Goal: Communication & Community: Answer question/provide support

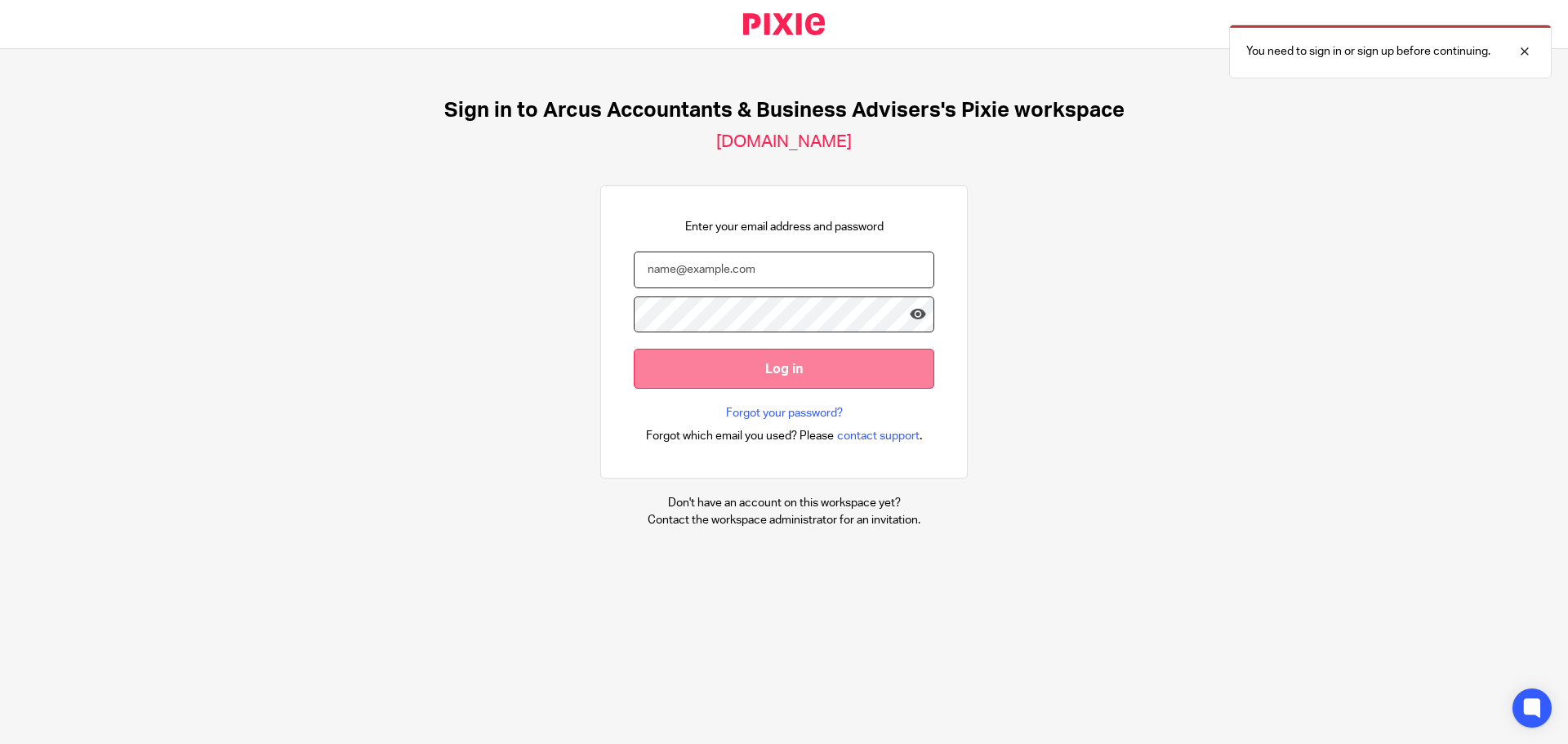
type input "andrew@arcus-tax.co.uk"
click at [768, 376] on input "Log in" at bounding box center [784, 368] width 300 height 40
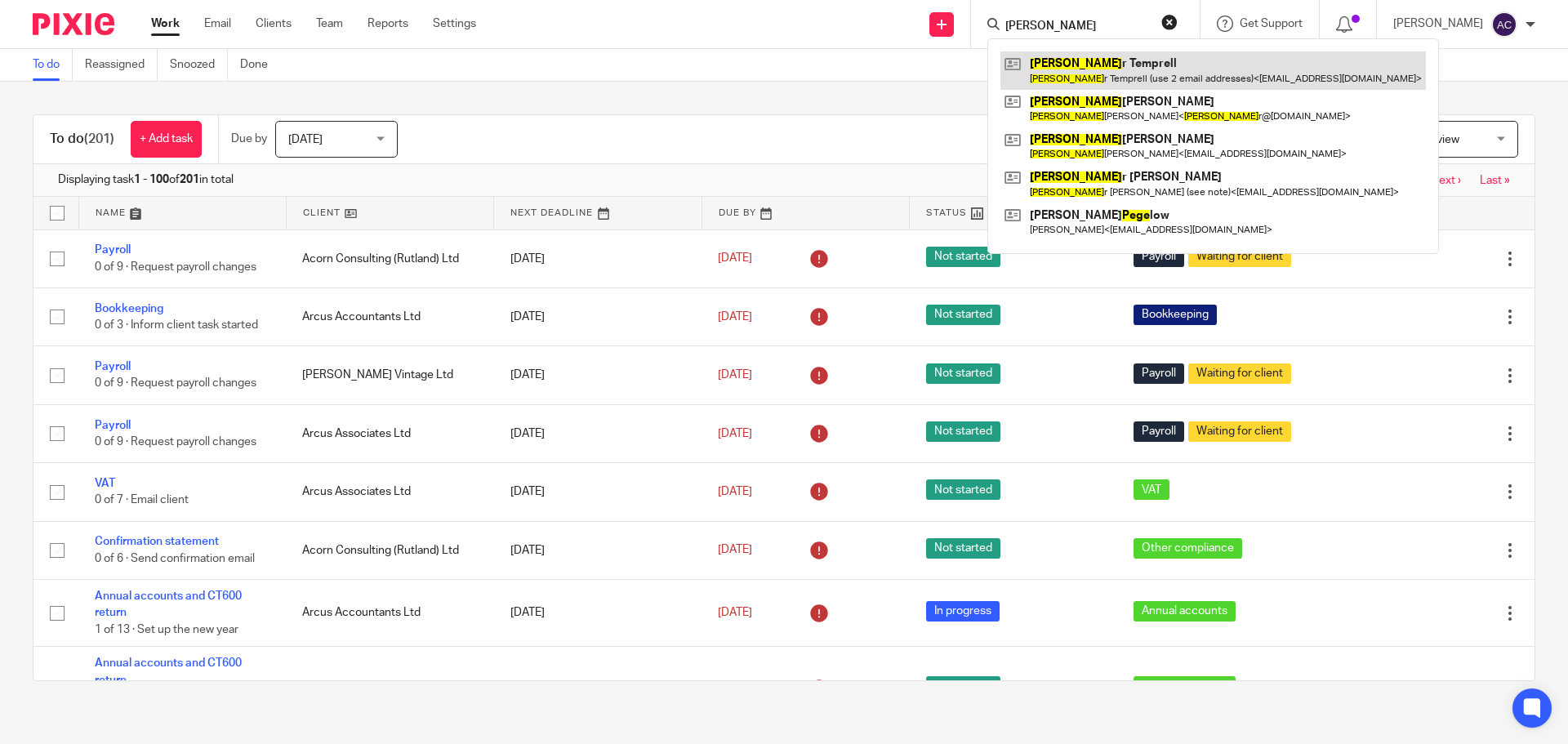
type input "pete"
click at [1071, 73] on link at bounding box center [1213, 71] width 426 height 38
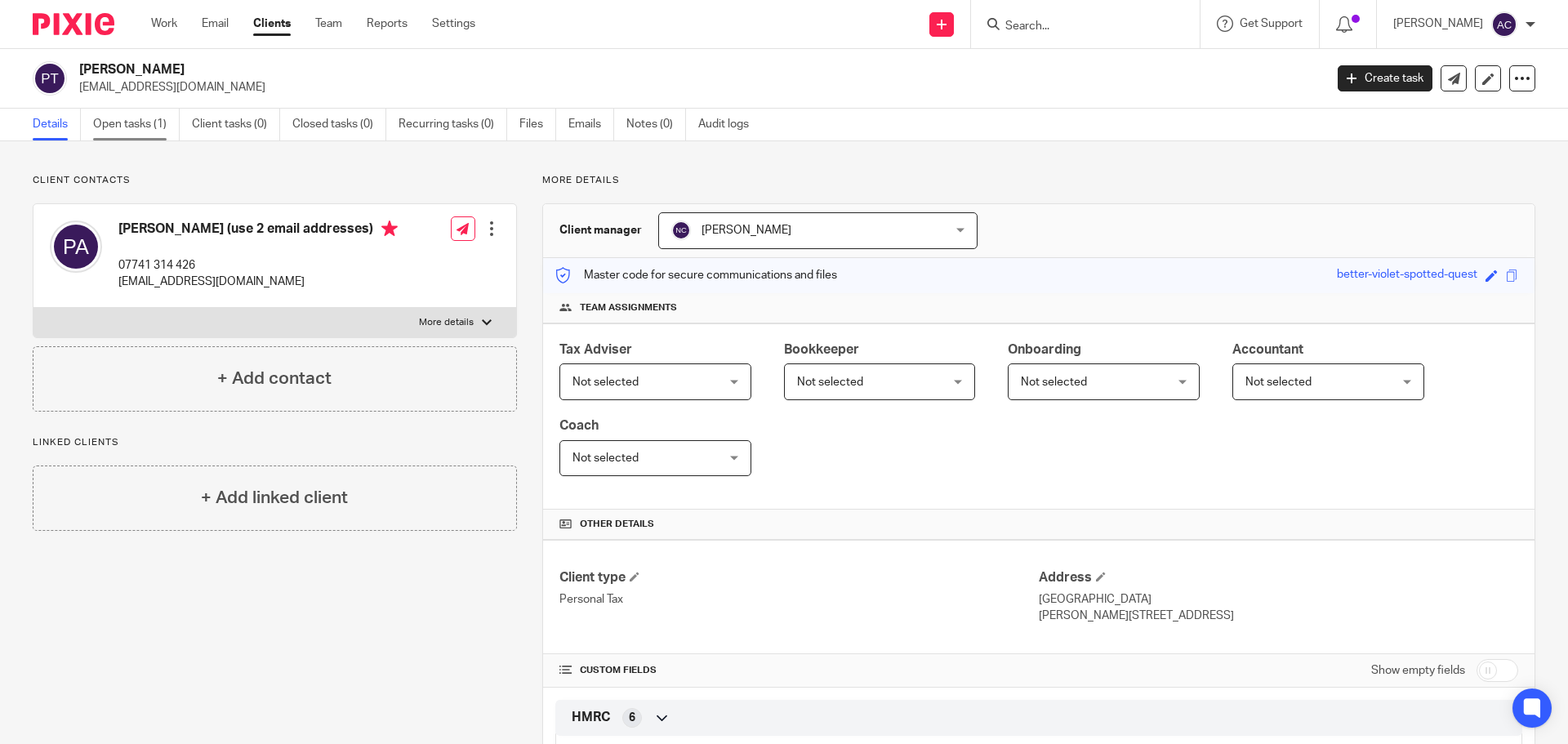
click at [137, 125] on link "Open tasks (1)" at bounding box center [136, 124] width 87 height 32
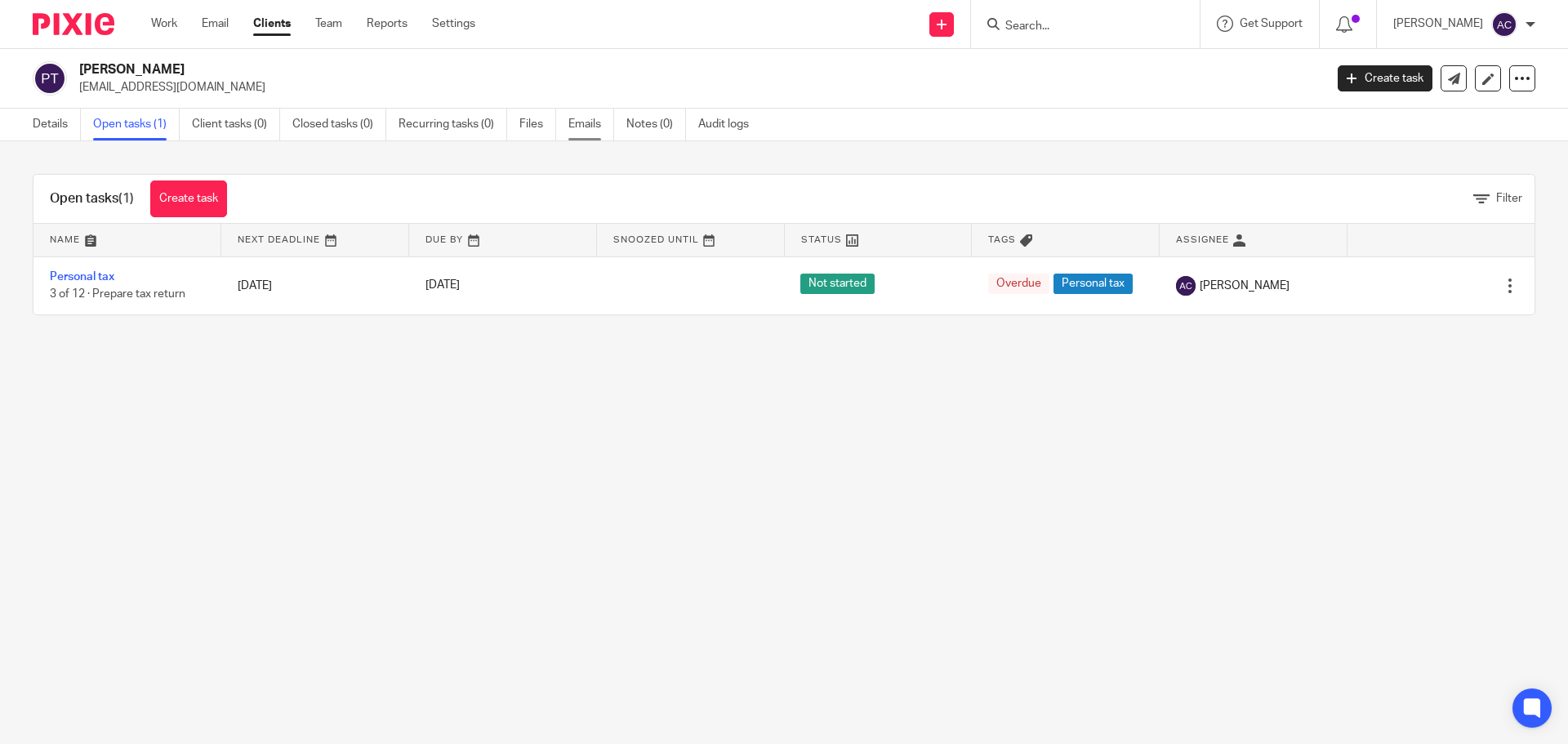
click at [584, 120] on link "Emails" at bounding box center [591, 124] width 46 height 32
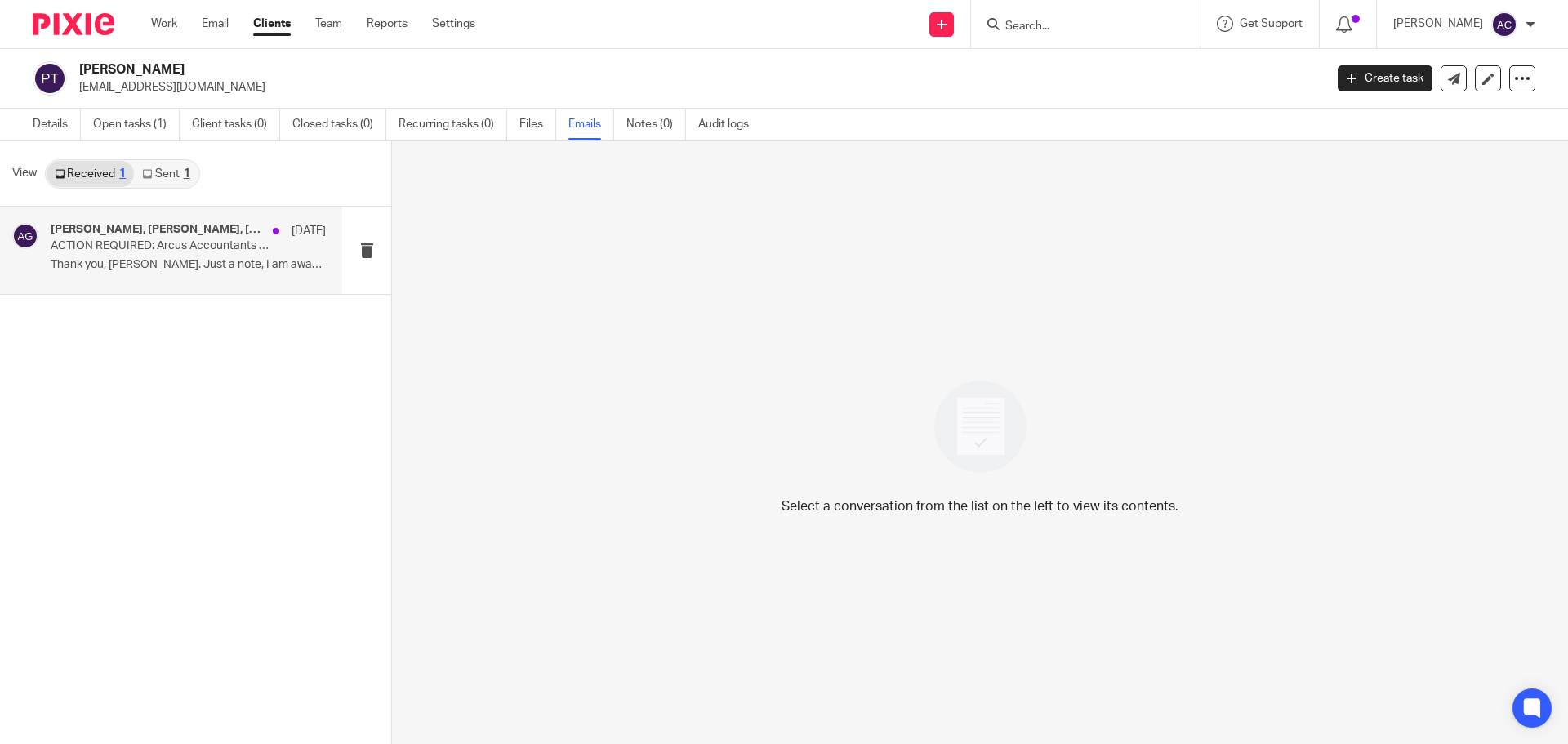
click at [134, 251] on p "ACTION REQUIRED: Arcus Accountants Tax Details" at bounding box center [161, 246] width 221 height 14
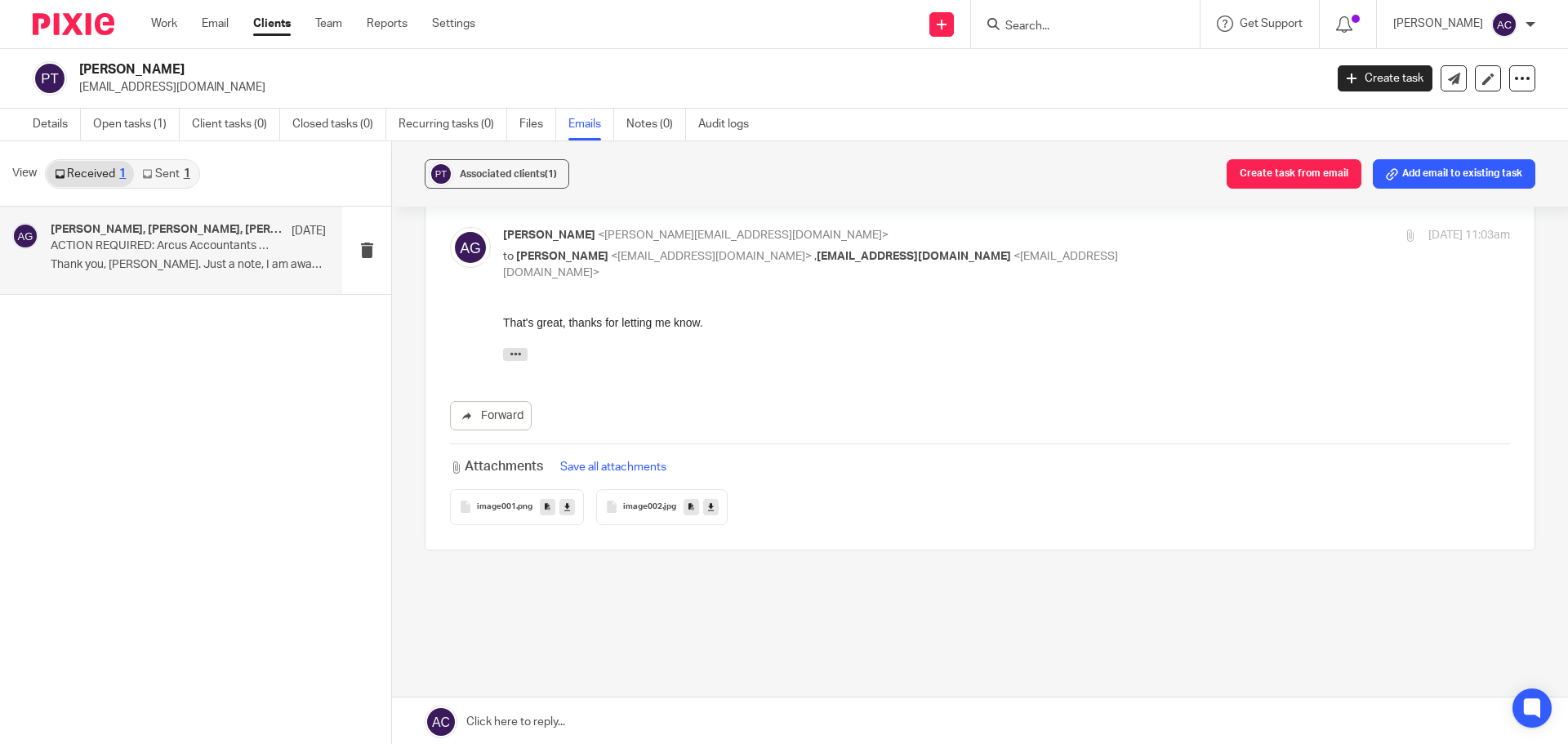
scroll to position [503, 0]
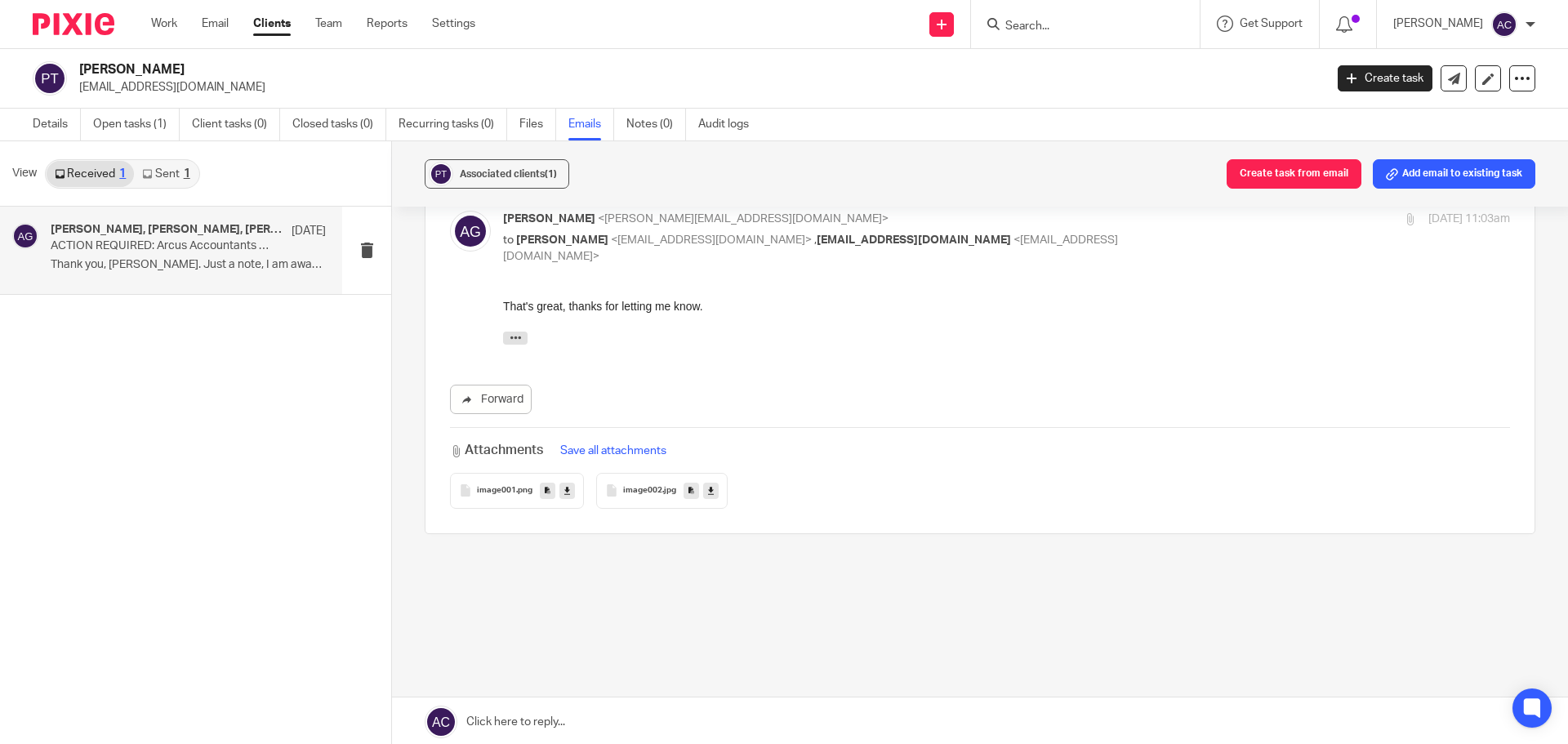
click at [571, 720] on link at bounding box center [980, 721] width 1176 height 49
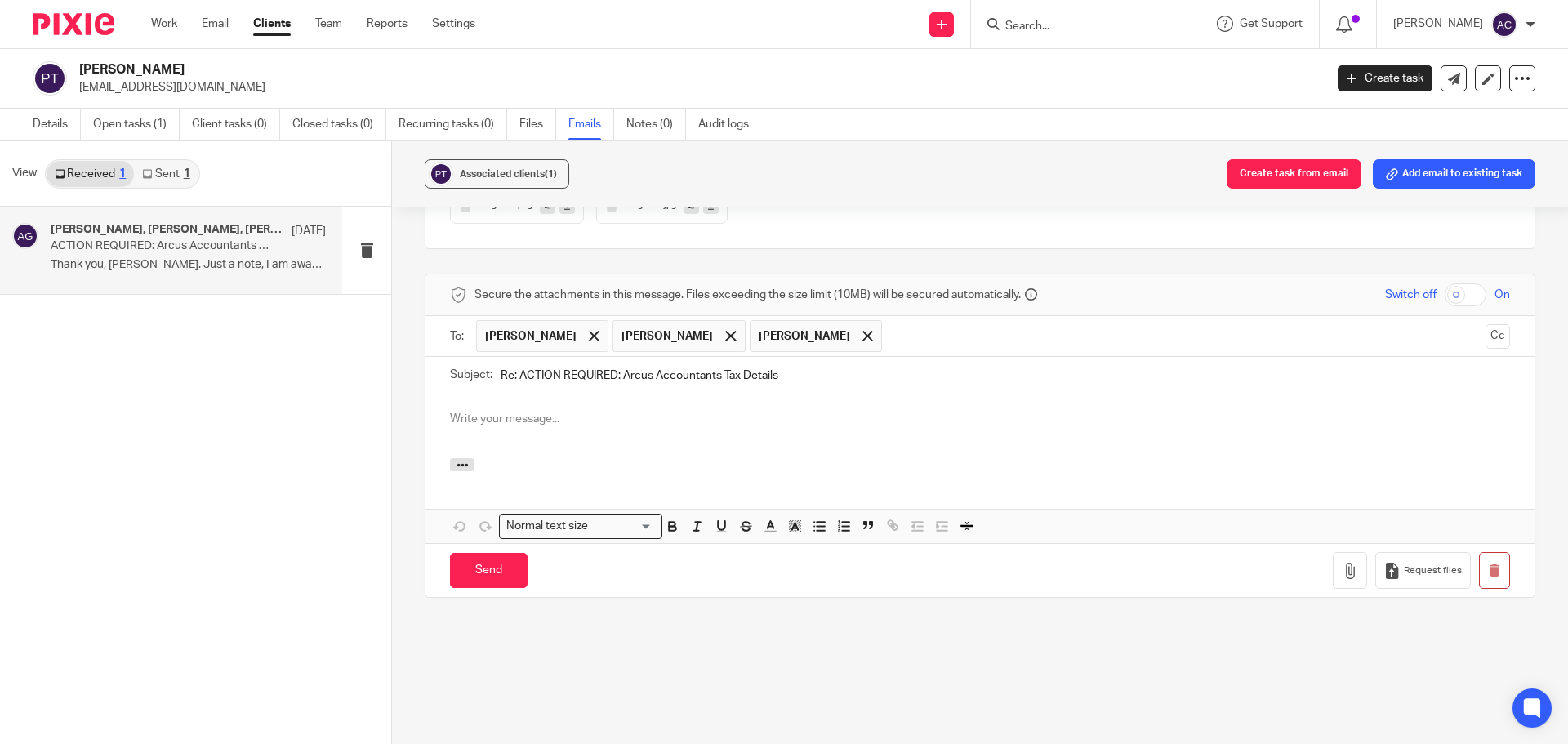
scroll to position [0, 0]
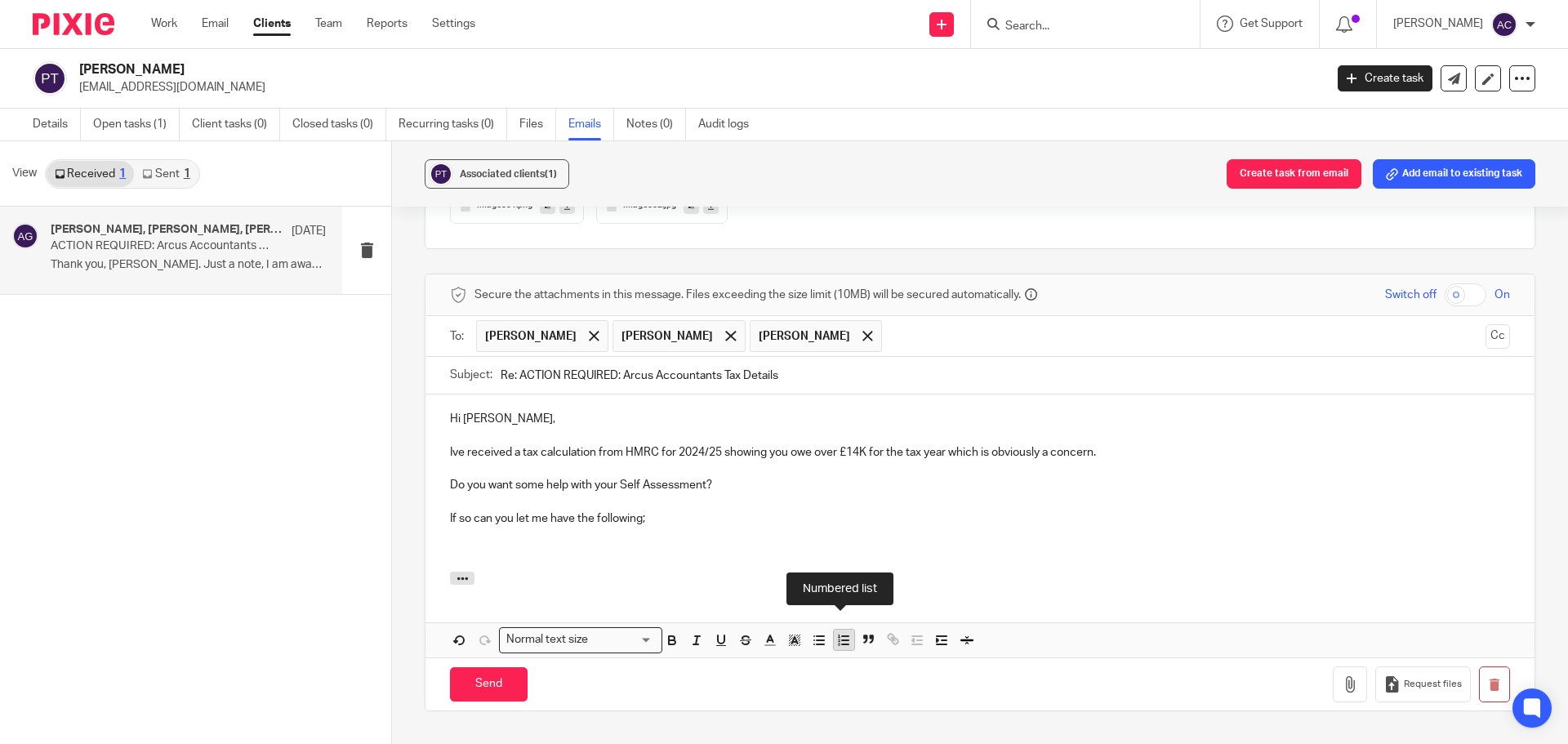
click at [846, 640] on line "button" at bounding box center [845, 640] width 7 height 0
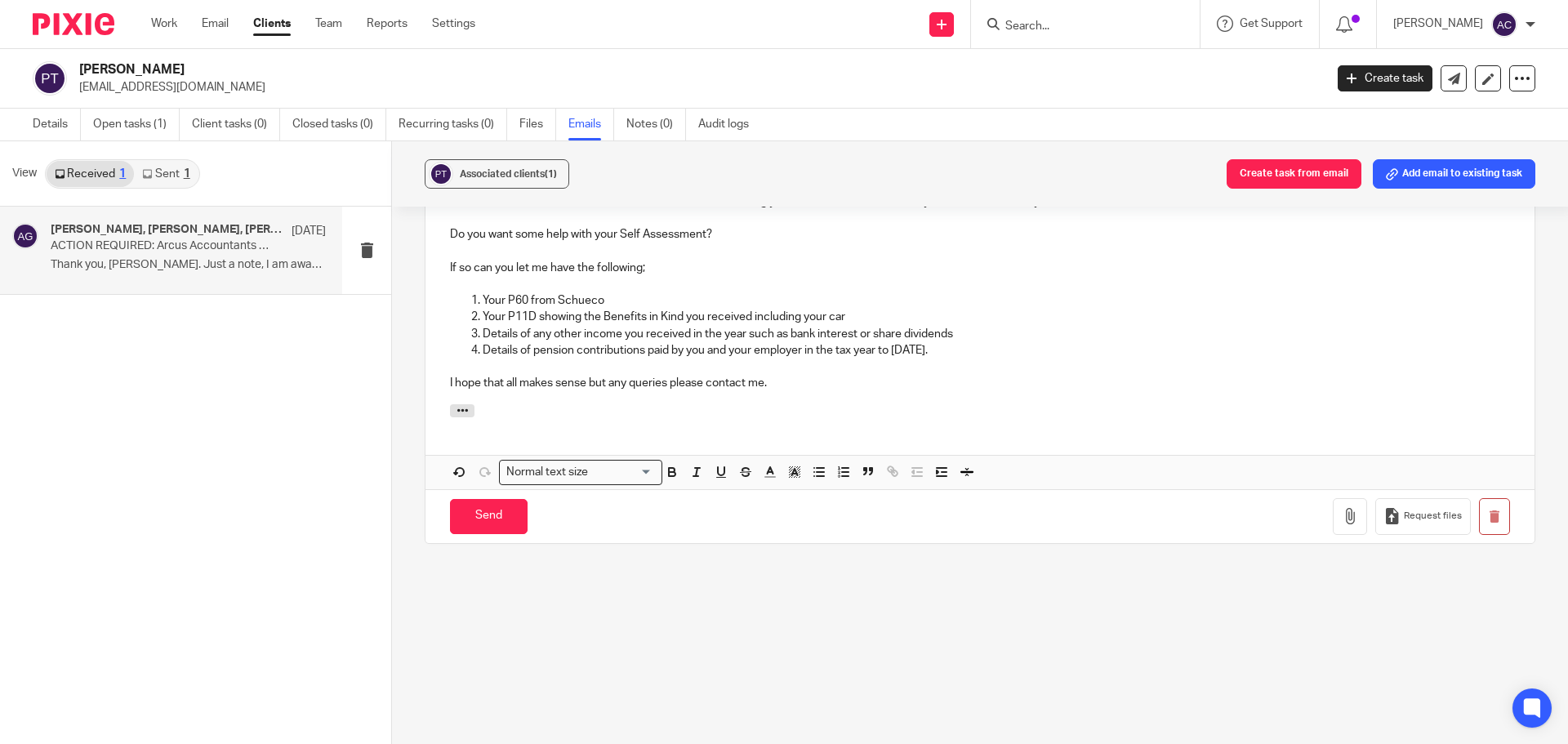
scroll to position [1049, 0]
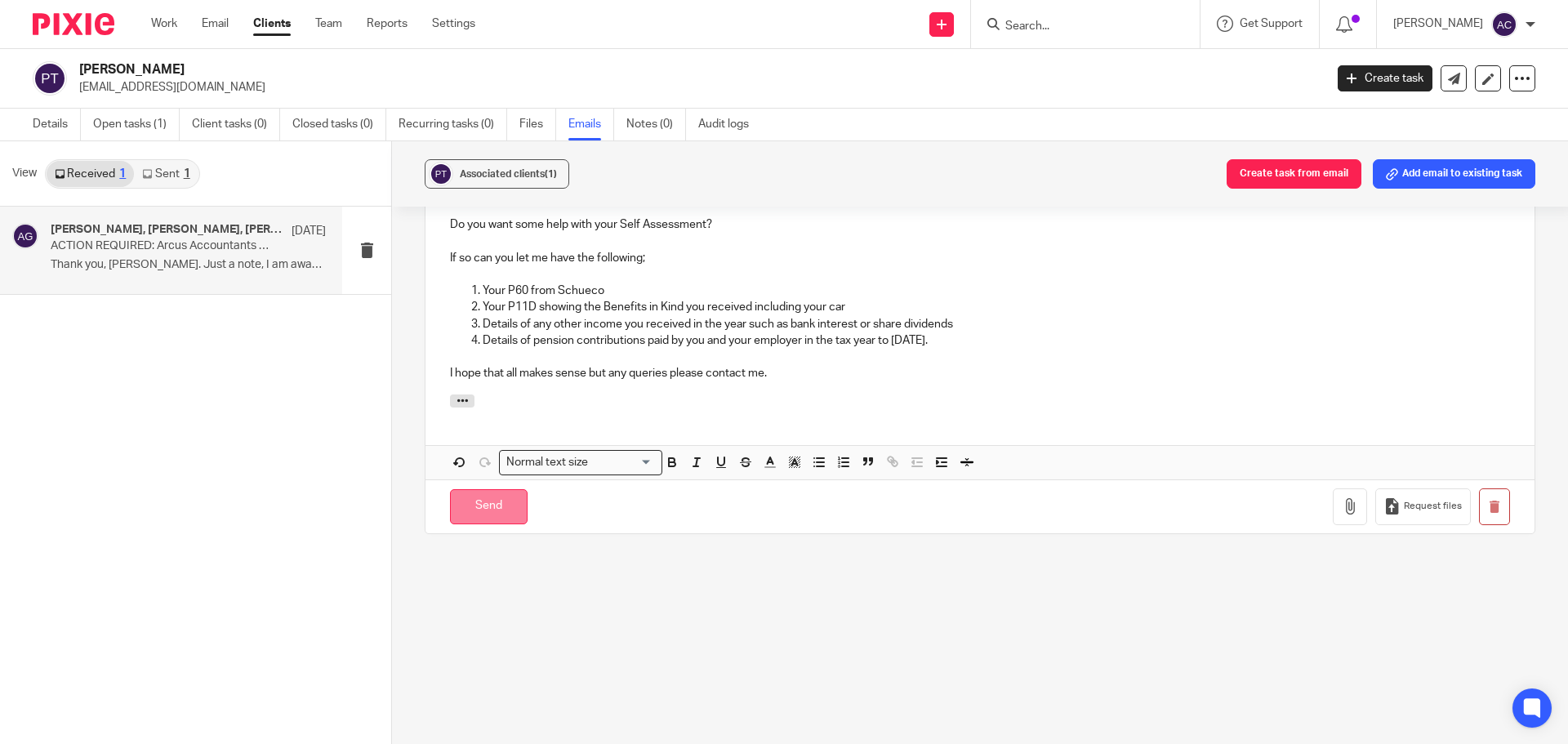
click at [478, 507] on input "Send" at bounding box center [489, 506] width 78 height 35
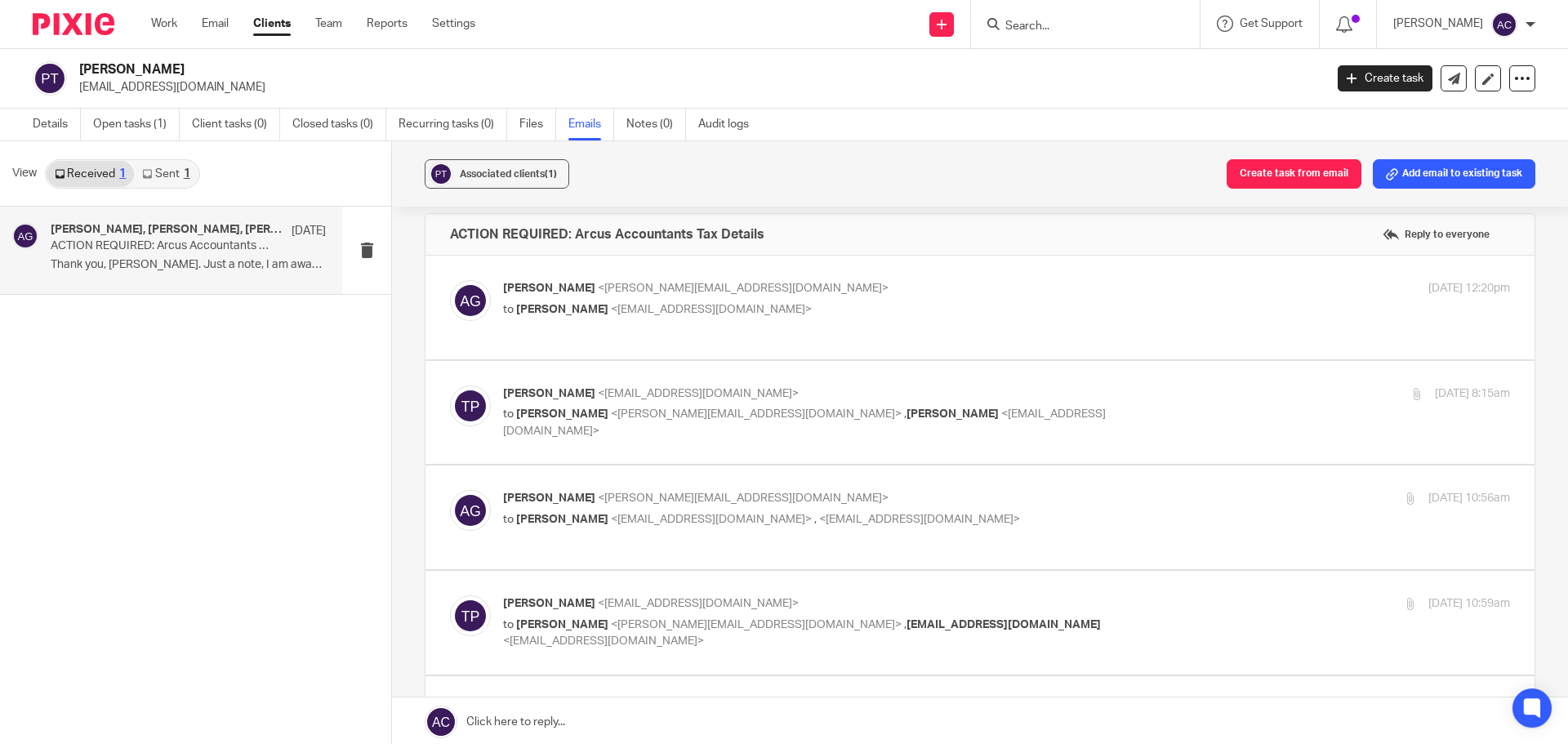
scroll to position [2, 0]
